Goal: Find specific page/section: Find specific page/section

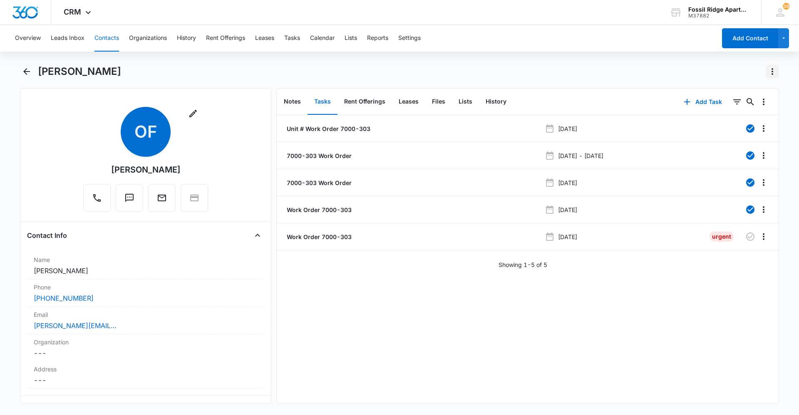
click at [772, 74] on icon "Actions" at bounding box center [773, 71] width 2 height 7
click at [681, 73] on div "[PERSON_NAME]" at bounding box center [408, 71] width 741 height 13
click at [113, 43] on button "Contacts" at bounding box center [106, 38] width 25 height 27
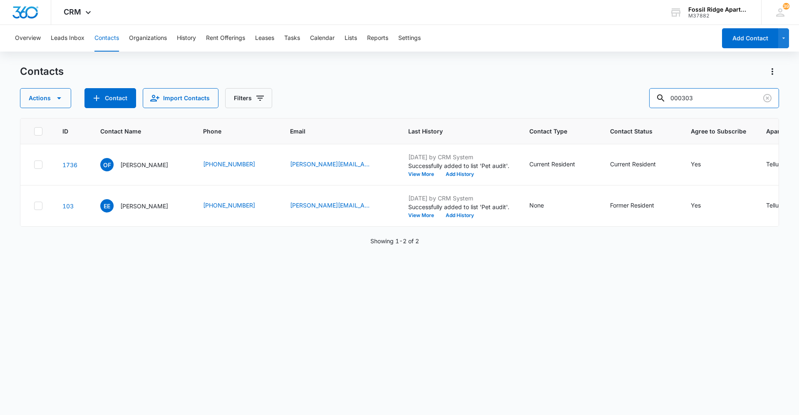
drag, startPoint x: 708, startPoint y: 97, endPoint x: 518, endPoint y: 92, distance: 190.2
click at [542, 98] on div "Actions Contact Import Contacts Filters 000303" at bounding box center [399, 98] width 759 height 20
type input "860-201"
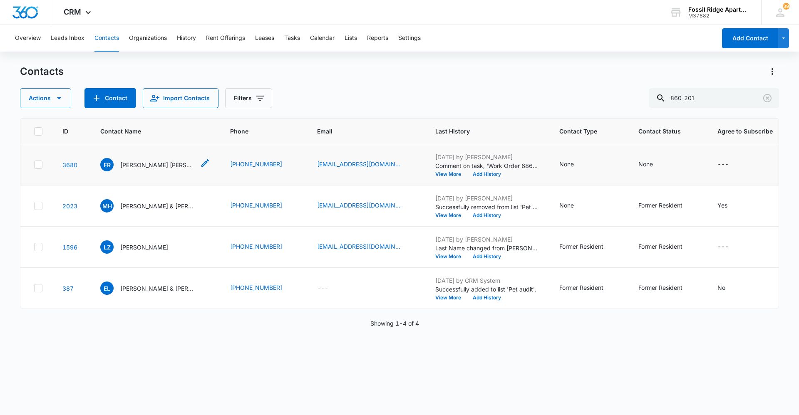
click at [164, 164] on p "[PERSON_NAME] [PERSON_NAME]" at bounding box center [157, 165] width 75 height 9
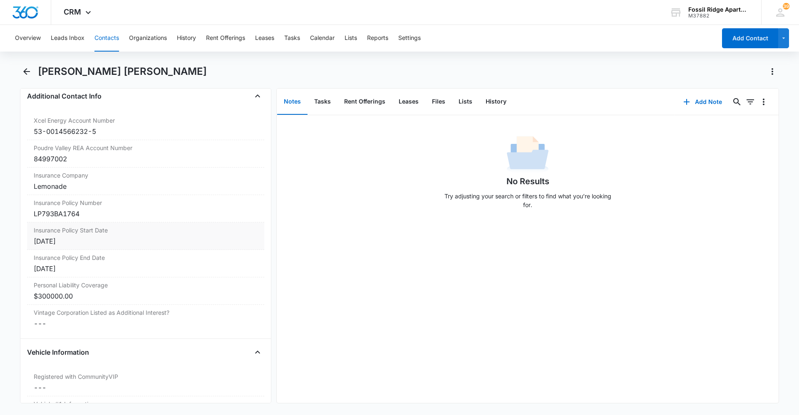
scroll to position [957, 0]
